Goal: Complete application form

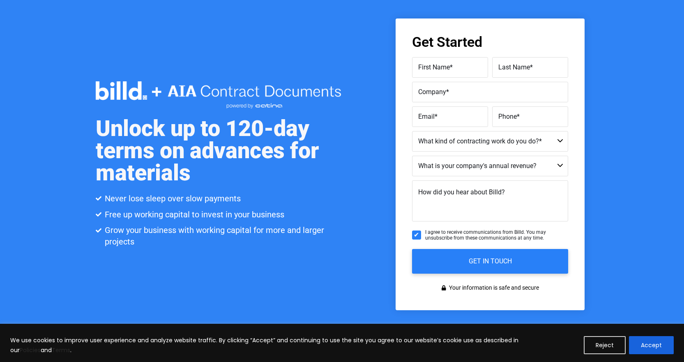
click at [462, 67] on label "First Name *" at bounding box center [450, 67] width 64 height 12
click at [462, 67] on input "First Name *" at bounding box center [450, 67] width 76 height 21
type input "[PERSON_NAME]"
type input "BEM/[PERSON_NAME] Properties"
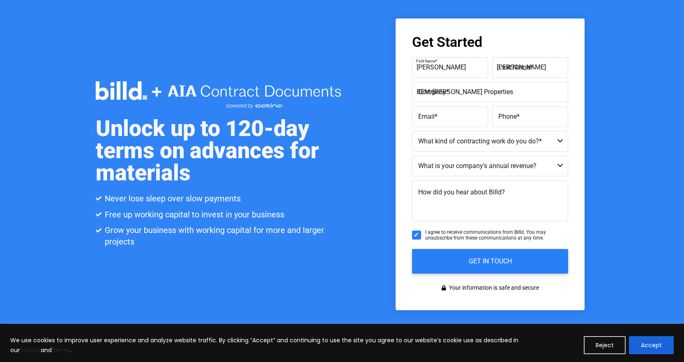
type input "[PERSON_NAME][EMAIL_ADDRESS][DOMAIN_NAME]"
type input "[PHONE_NUMBER]"
click at [494, 92] on label "Company *" at bounding box center [489, 86] width 146 height 12
click at [494, 92] on input "BEM/[PERSON_NAME] Properties" at bounding box center [490, 92] width 156 height 21
drag, startPoint x: 497, startPoint y: 92, endPoint x: 429, endPoint y: 90, distance: 67.8
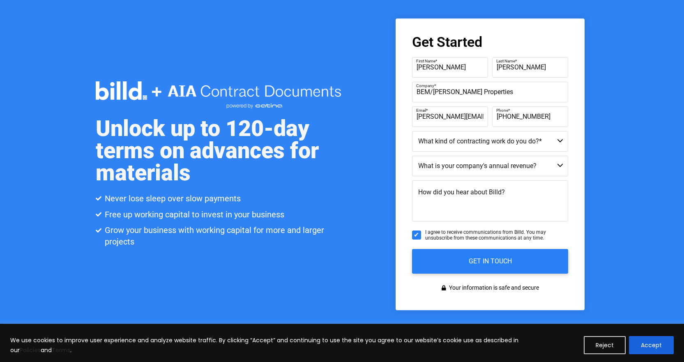
click at [429, 90] on div "Company * BEM/[PERSON_NAME] Properties" at bounding box center [490, 92] width 156 height 21
type input "BEM"
click at [554, 116] on div "Phone * [PHONE_NUMBER]" at bounding box center [529, 116] width 78 height 21
click at [502, 117] on input "[PHONE_NUMBER]" at bounding box center [530, 116] width 76 height 21
click at [506, 116] on label "Phone *" at bounding box center [529, 110] width 66 height 12
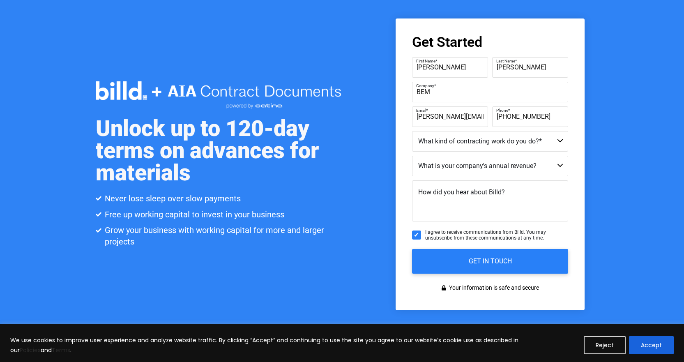
click at [506, 116] on input "[PHONE_NUMBER]" at bounding box center [530, 116] width 76 height 21
click at [506, 116] on label "Phone *" at bounding box center [529, 110] width 66 height 12
click at [506, 116] on input "[PHONE_NUMBER]" at bounding box center [530, 116] width 76 height 21
click at [506, 116] on label "Phone *" at bounding box center [529, 110] width 66 height 12
click at [506, 116] on input "[PHONE_NUMBER]" at bounding box center [530, 116] width 76 height 21
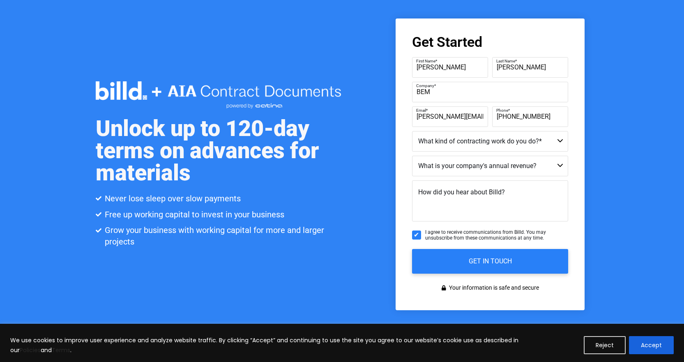
click at [545, 118] on input "[PHONE_NUMBER]" at bounding box center [530, 116] width 76 height 21
type input "[PHONE_NUMBER]"
click at [649, 342] on button "Accept" at bounding box center [651, 345] width 45 height 18
